Goal: Find contact information: Obtain details needed to contact an individual or organization

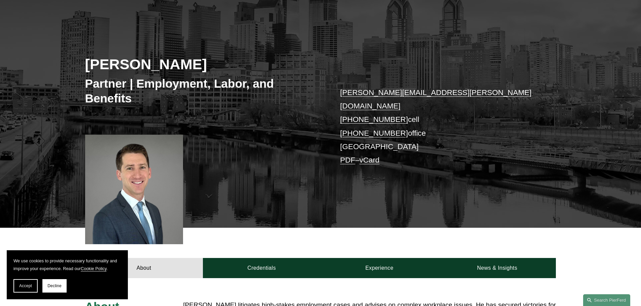
scroll to position [60, 0]
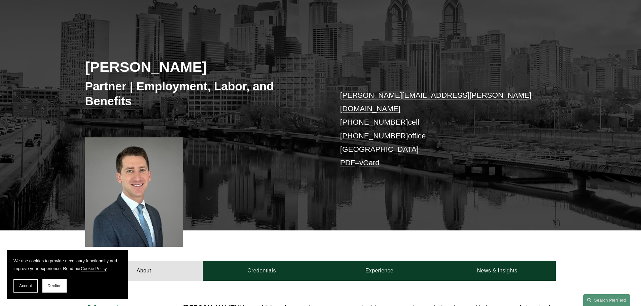
click at [141, 105] on h3 "Partner | Employment, Labor, and Benefits" at bounding box center [202, 93] width 235 height 29
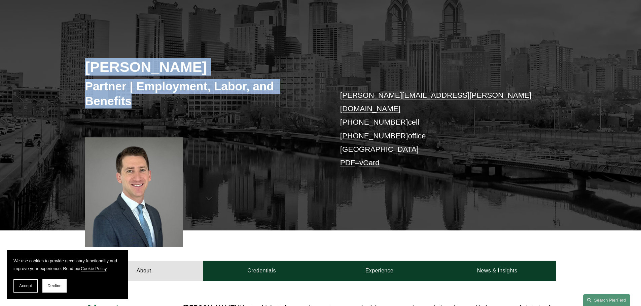
drag, startPoint x: 107, startPoint y: 98, endPoint x: 81, endPoint y: 74, distance: 35.2
click at [81, 74] on div "[PERSON_NAME] Partner | Employment, Labor, and Benefits [PERSON_NAME][EMAIL_ADD…" at bounding box center [320, 124] width 641 height 213
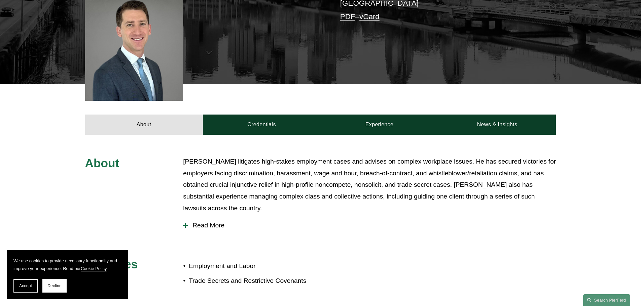
scroll to position [228, 0]
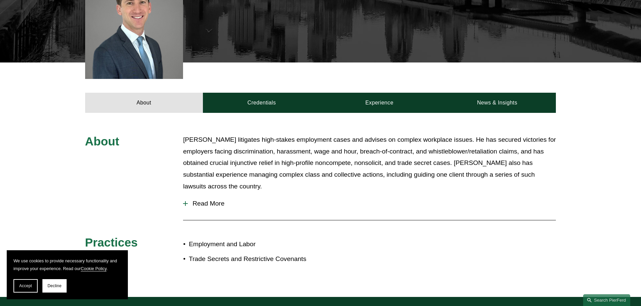
drag, startPoint x: 243, startPoint y: 192, endPoint x: 177, endPoint y: 132, distance: 89.7
click at [177, 134] on div "About [PERSON_NAME] litigates high-stakes employment cases and advises on compl…" at bounding box center [320, 205] width 641 height 142
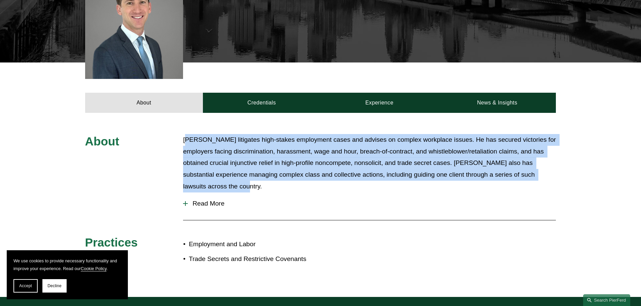
drag, startPoint x: 185, startPoint y: 127, endPoint x: 395, endPoint y: 179, distance: 215.9
click at [395, 179] on p "[PERSON_NAME] litigates high-stakes employment cases and advises on complex wor…" at bounding box center [369, 163] width 373 height 58
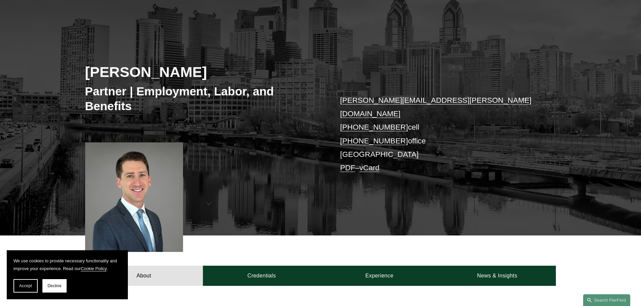
scroll to position [0, 0]
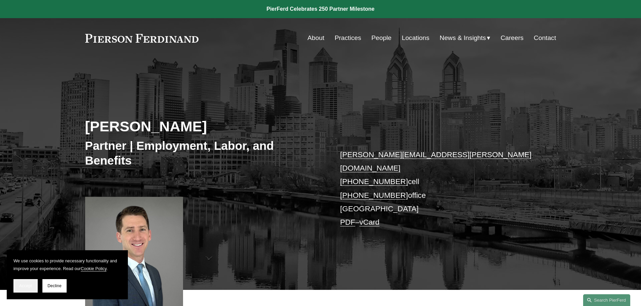
click at [25, 288] on span "Accept" at bounding box center [25, 286] width 13 height 5
